Goal: Book appointment/travel/reservation

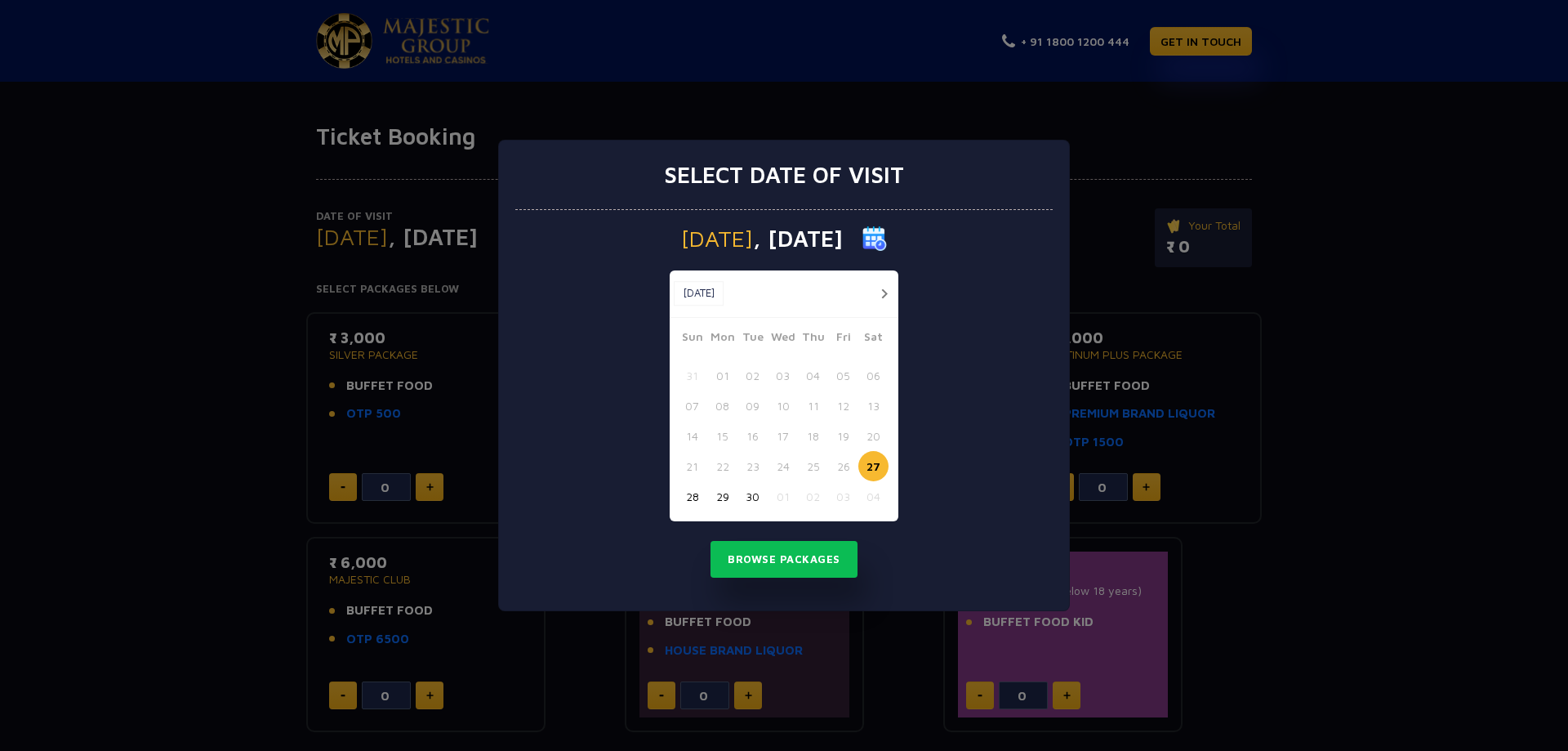
click at [881, 292] on button "button" at bounding box center [883, 294] width 20 height 20
click at [885, 292] on button "button" at bounding box center [883, 294] width 20 height 20
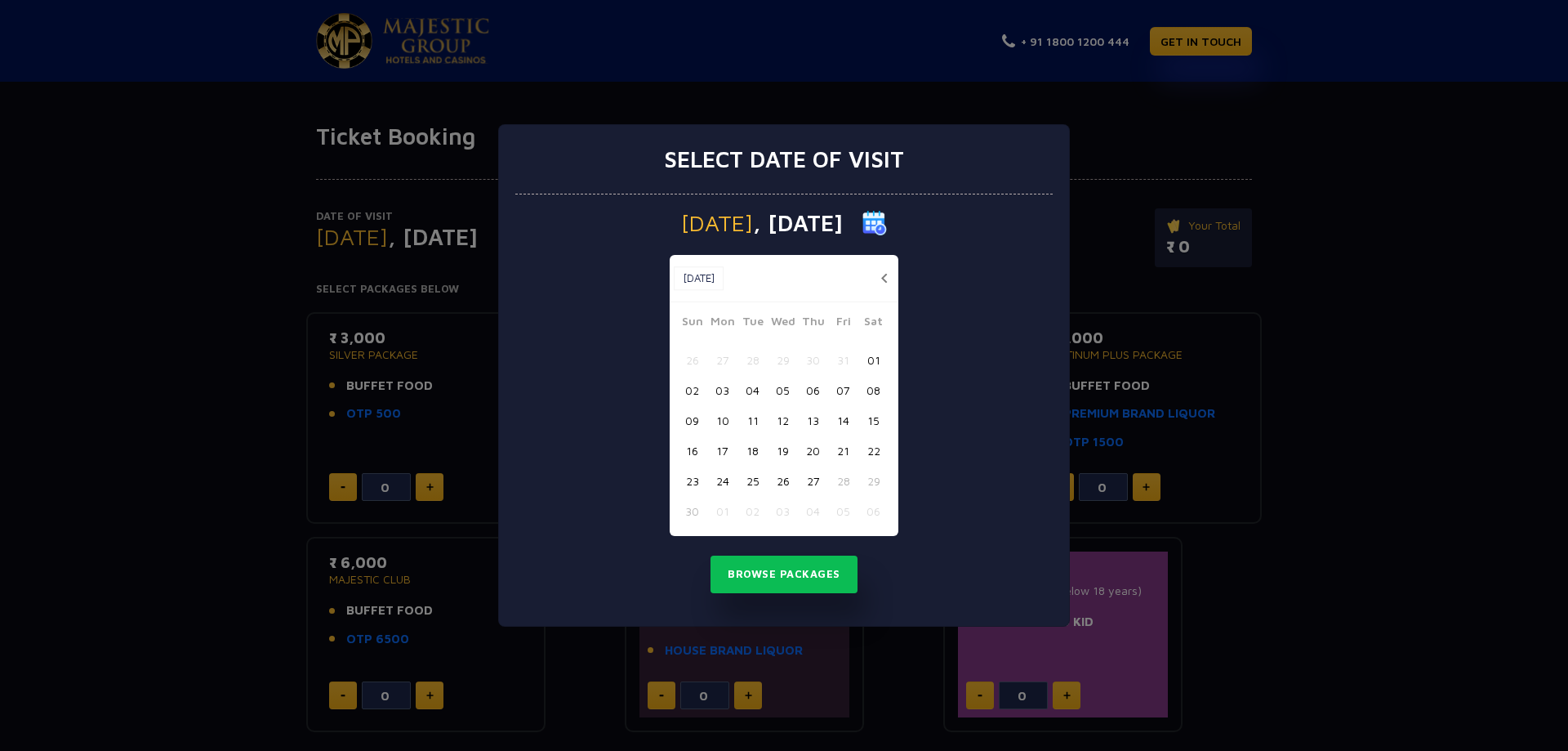
click at [809, 481] on button "27" at bounding box center [812, 481] width 30 height 30
click at [779, 576] on button "Browse Packages" at bounding box center [784, 575] width 147 height 38
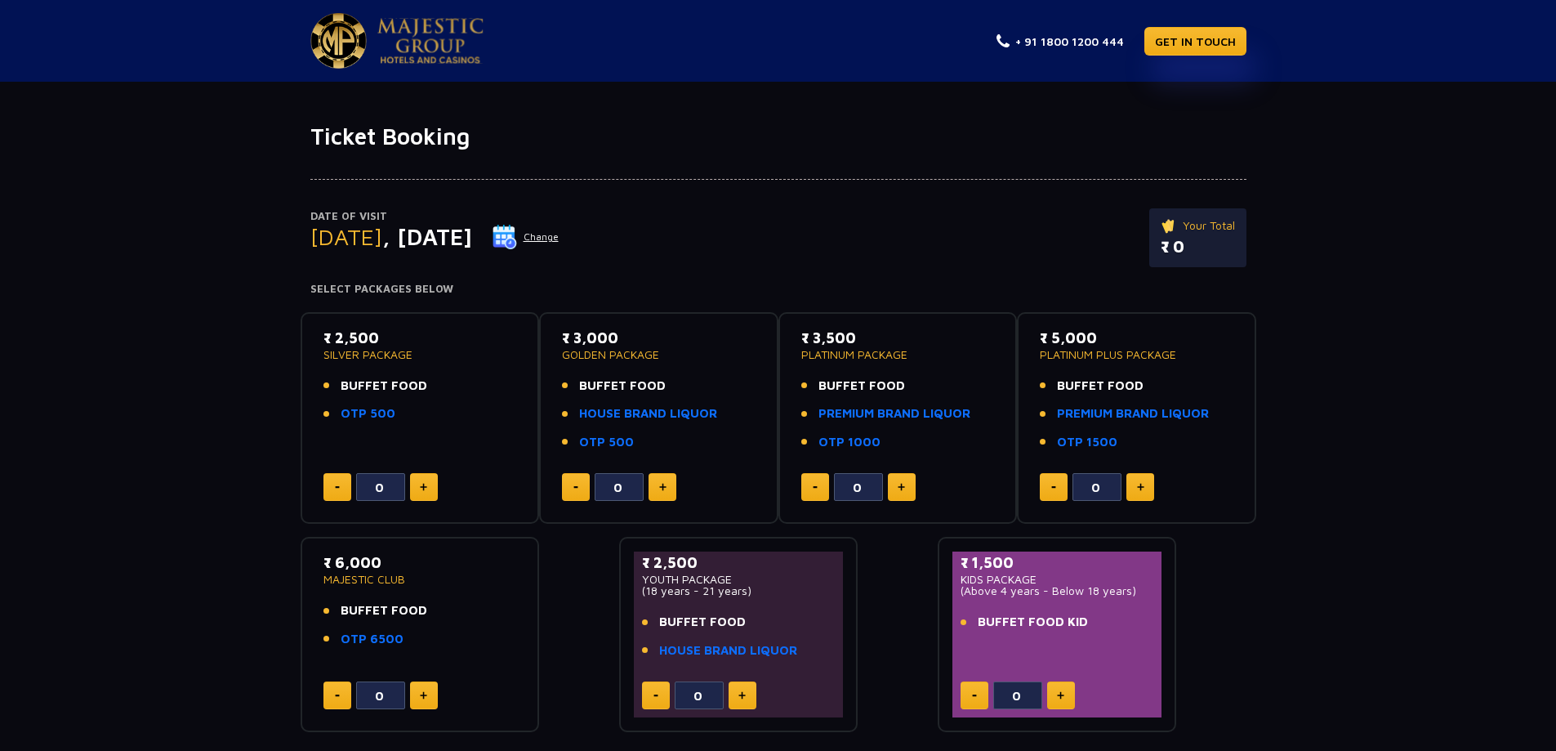
click at [368, 390] on span "BUFFET FOOD" at bounding box center [384, 386] width 87 height 19
click at [364, 412] on link "OTP 500" at bounding box center [368, 413] width 55 height 19
click at [560, 237] on button "Change" at bounding box center [526, 237] width 68 height 26
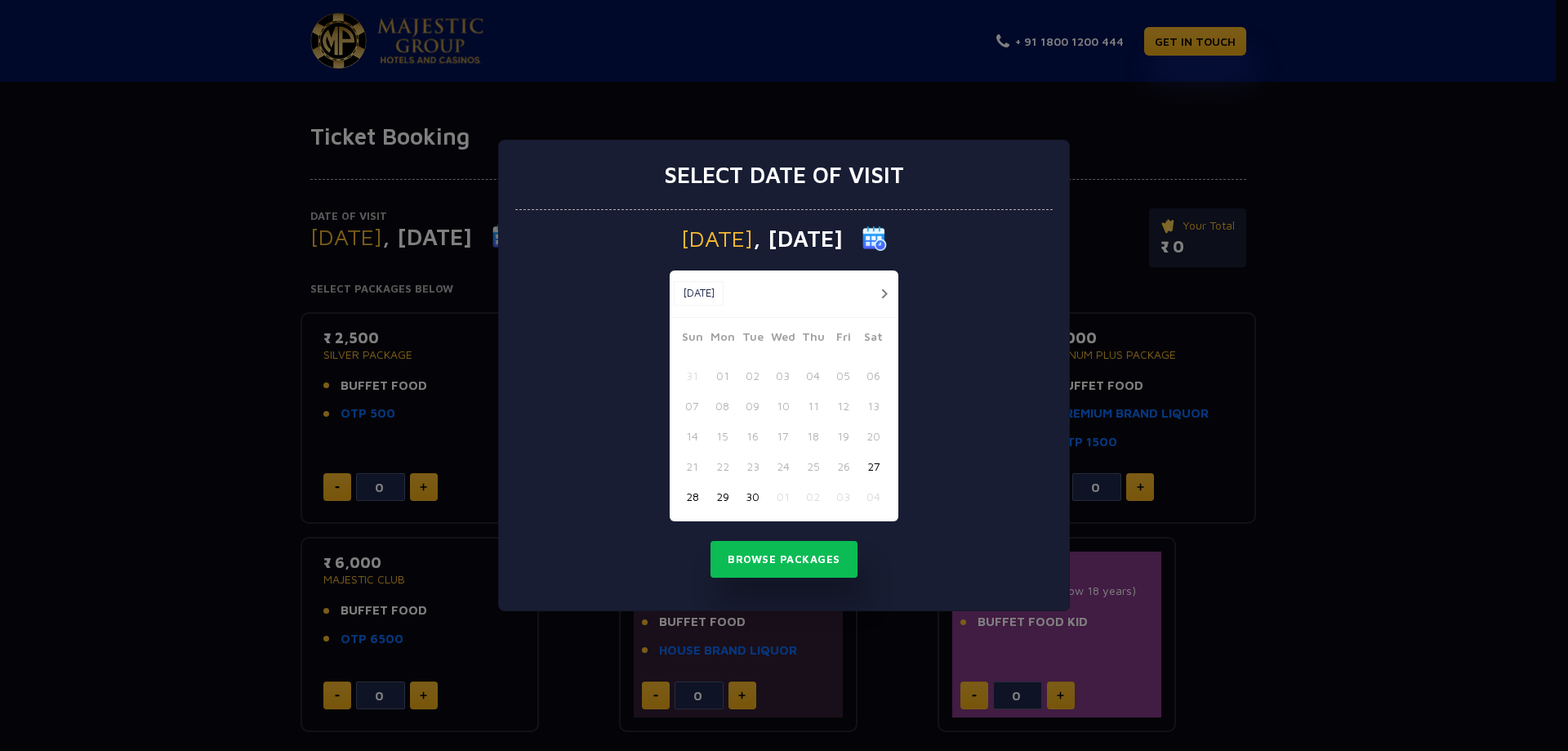
click at [885, 294] on button "button" at bounding box center [883, 294] width 20 height 20
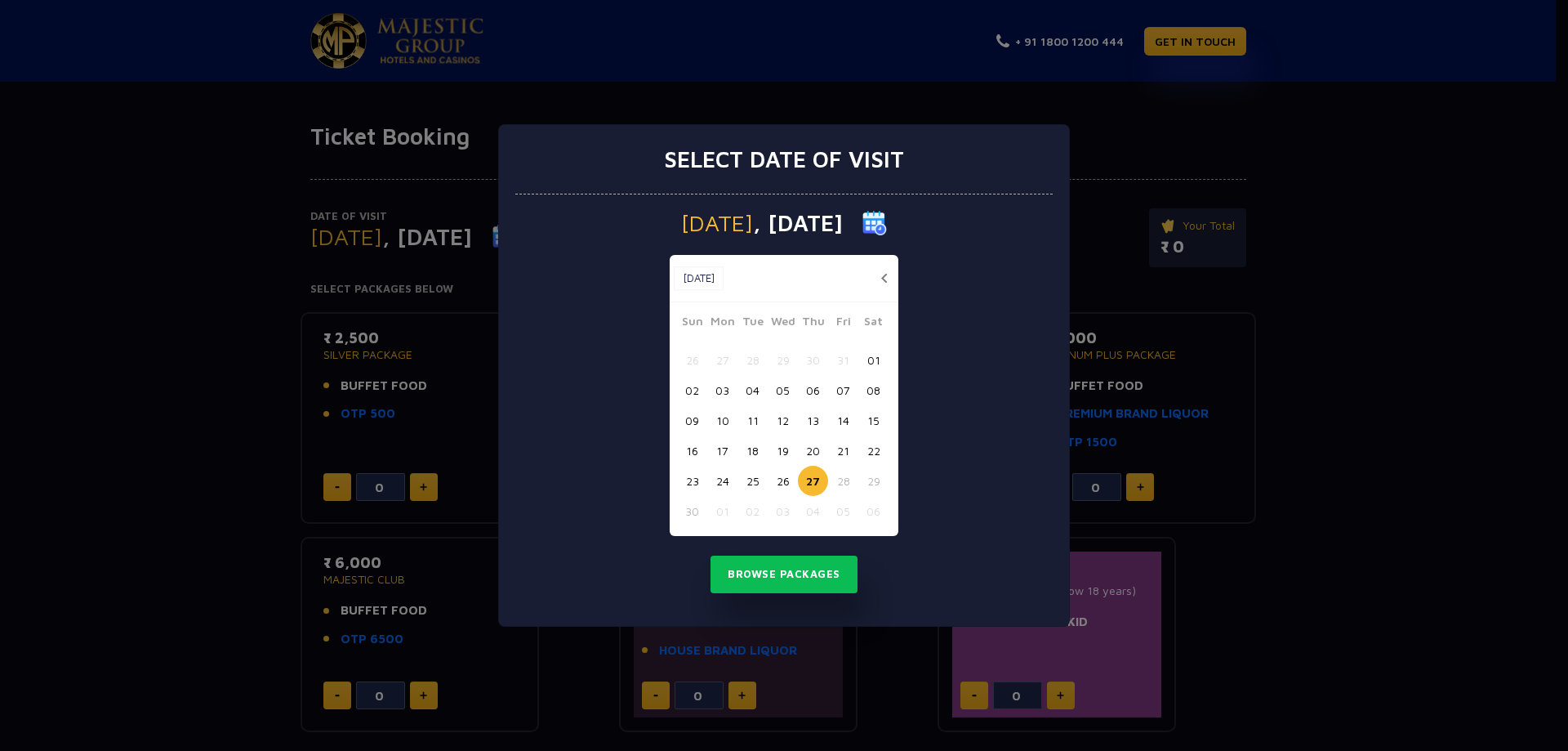
click at [841, 444] on button "21" at bounding box center [842, 450] width 30 height 30
click at [787, 578] on button "Browse Packages" at bounding box center [784, 575] width 147 height 38
